Goal: Task Accomplishment & Management: Manage account settings

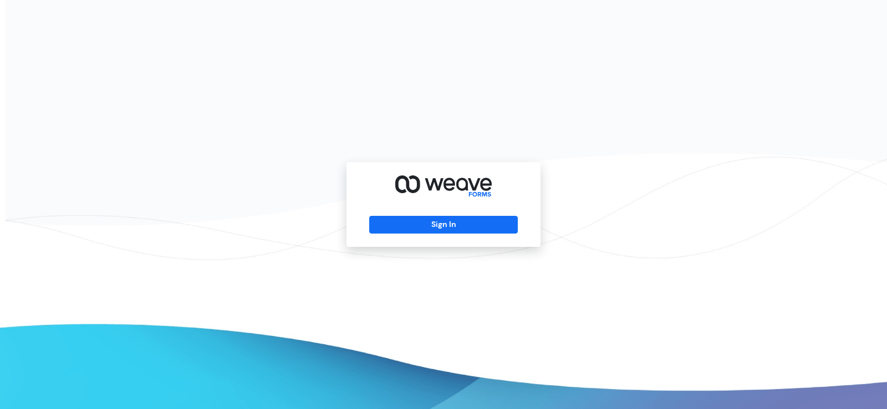
click at [470, 235] on div "Sign In" at bounding box center [443, 204] width 194 height 85
click at [470, 225] on button "Sign In" at bounding box center [443, 225] width 148 height 18
